Goal: Information Seeking & Learning: Learn about a topic

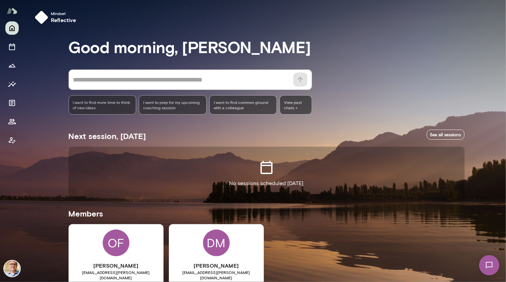
scroll to position [33, 0]
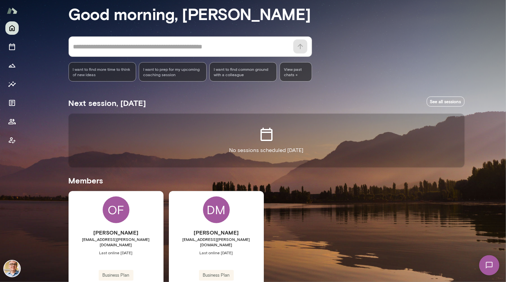
click at [117, 226] on div "OF [PERSON_NAME] [EMAIL_ADDRESS][PERSON_NAME][DOMAIN_NAME] Last online [DATE] B…" at bounding box center [116, 251] width 95 height 120
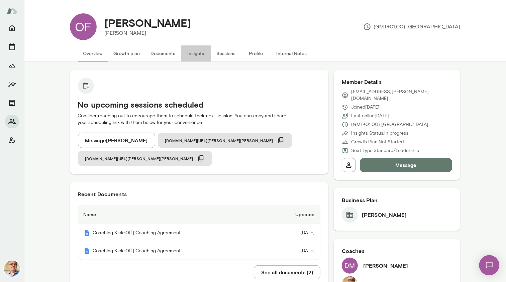
click at [192, 53] on button "Insights" at bounding box center [196, 53] width 30 height 16
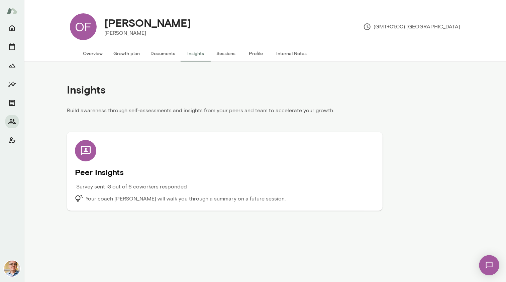
click at [139, 173] on h5 "Peer Insights" at bounding box center [225, 172] width 300 height 11
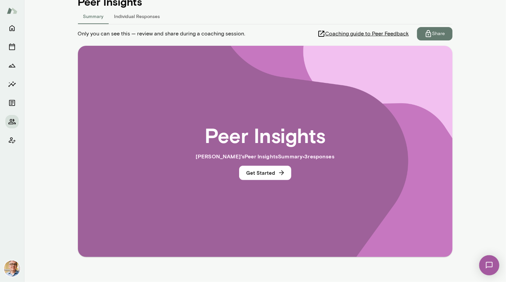
scroll to position [95, 0]
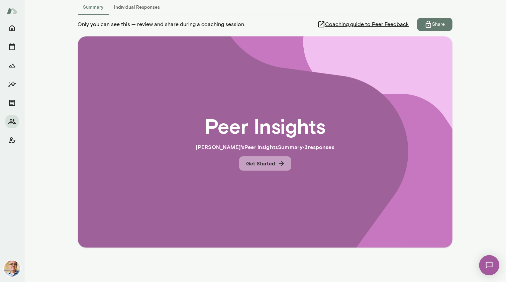
click at [259, 164] on button "Get Started" at bounding box center [265, 164] width 52 height 14
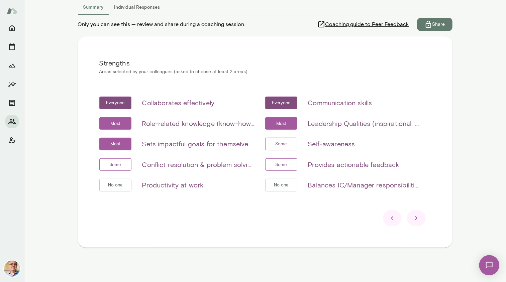
click at [415, 217] on icon at bounding box center [416, 219] width 2 height 4
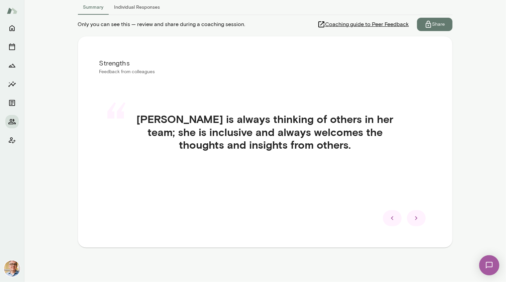
click at [414, 220] on icon at bounding box center [416, 218] width 8 height 8
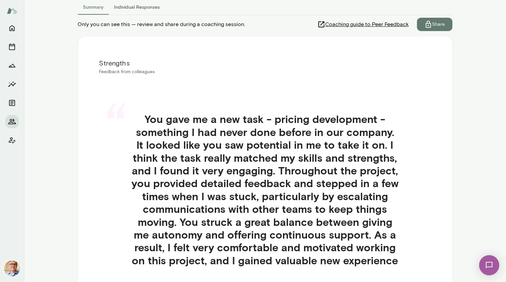
click at [415, 218] on div "“ You gave me a new task - pricing development - something I had never done bef…" at bounding box center [265, 198] width 332 height 202
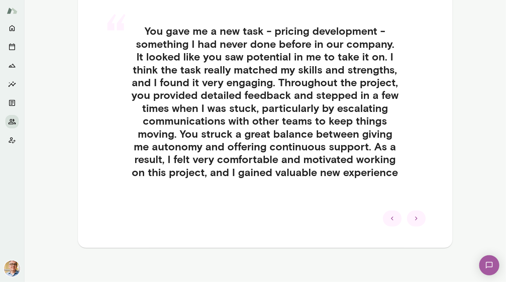
click at [416, 218] on icon at bounding box center [416, 219] width 8 height 8
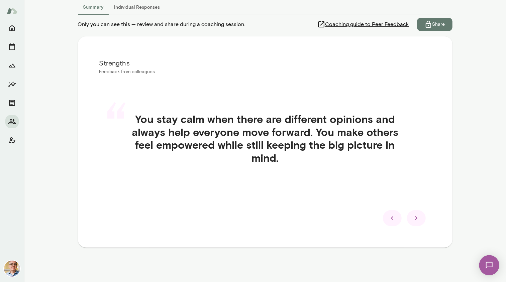
click at [415, 217] on icon at bounding box center [416, 219] width 2 height 4
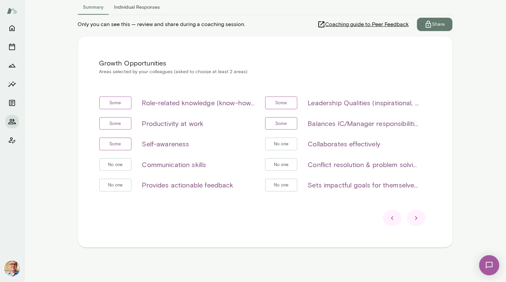
click at [414, 216] on icon at bounding box center [416, 218] width 8 height 8
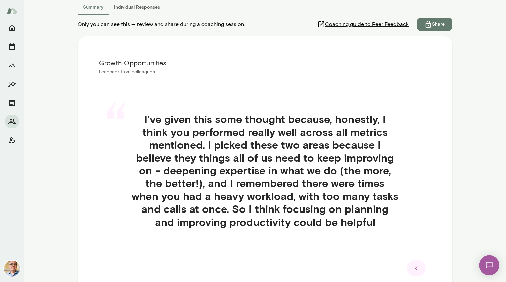
click at [414, 269] on icon at bounding box center [416, 269] width 8 height 8
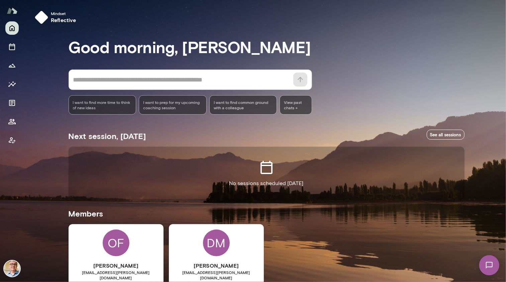
click at [237, 257] on div "[PERSON_NAME] [PERSON_NAME][EMAIL_ADDRESS][PERSON_NAME][DOMAIN_NAME] Last onlin…" at bounding box center [216, 284] width 95 height 120
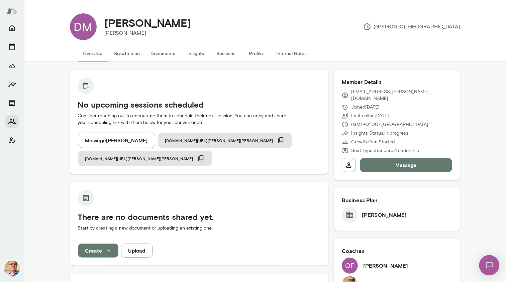
click at [193, 52] on button "Insights" at bounding box center [196, 53] width 30 height 16
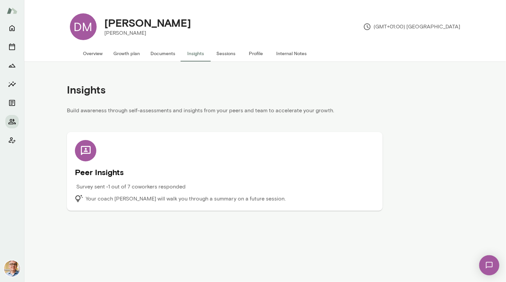
click at [220, 176] on h5 "Peer Insights" at bounding box center [225, 172] width 300 height 11
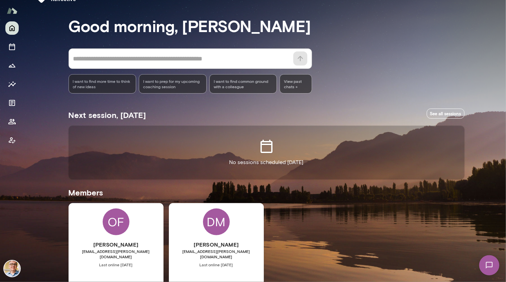
scroll to position [64, 0]
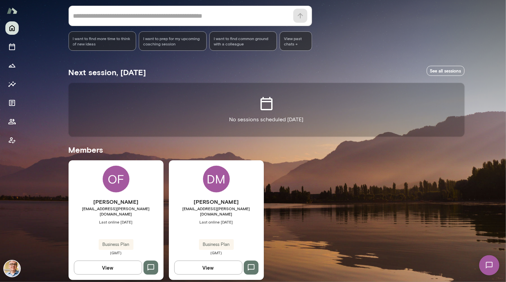
click at [140, 194] on div "OF [PERSON_NAME] [EMAIL_ADDRESS][PERSON_NAME][DOMAIN_NAME] Last online [DATE] B…" at bounding box center [116, 221] width 95 height 120
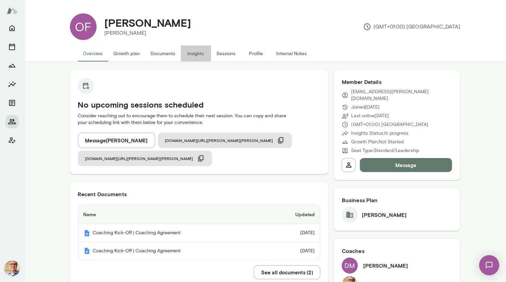
click at [191, 53] on button "Insights" at bounding box center [196, 53] width 30 height 16
